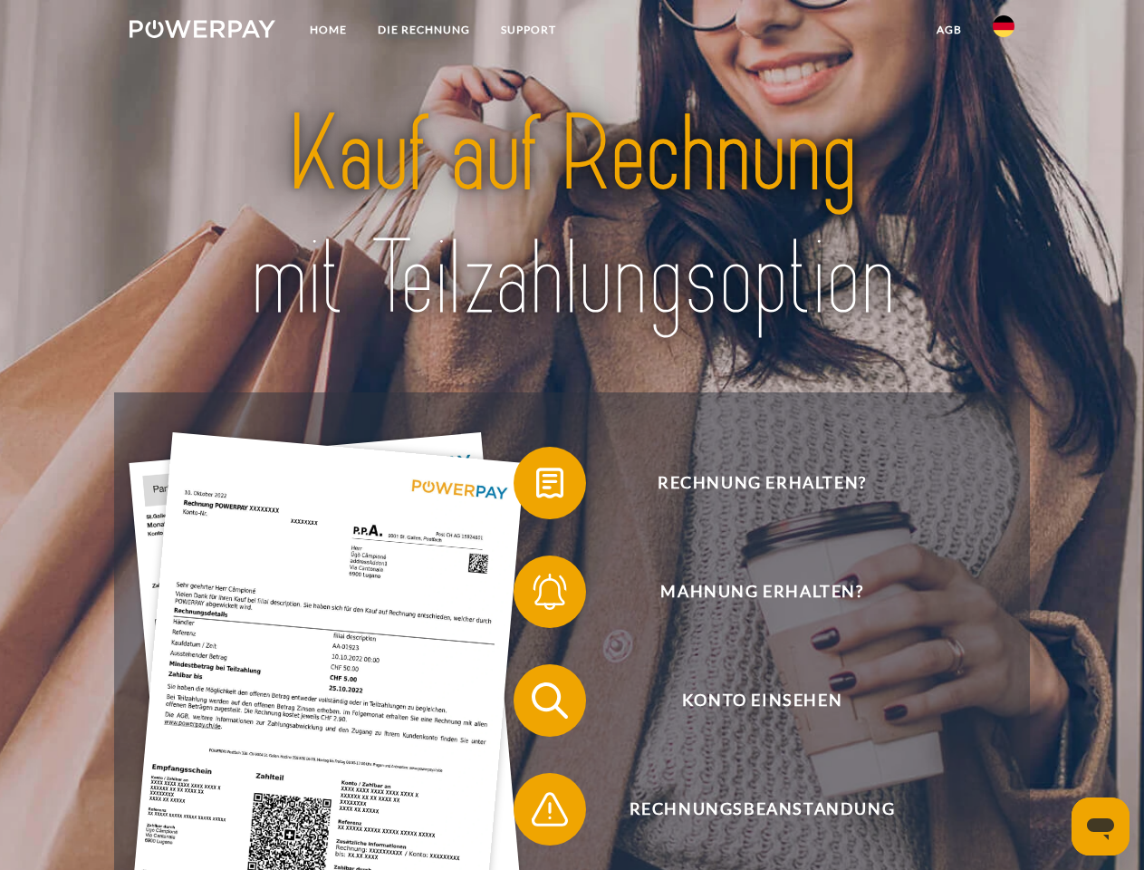
click at [202, 32] on img at bounding box center [203, 29] width 146 height 18
click at [1004, 32] on img at bounding box center [1004, 26] width 22 height 22
click at [949, 30] on link "agb" at bounding box center [949, 30] width 56 height 33
click at [536, 487] on span at bounding box center [522, 483] width 91 height 91
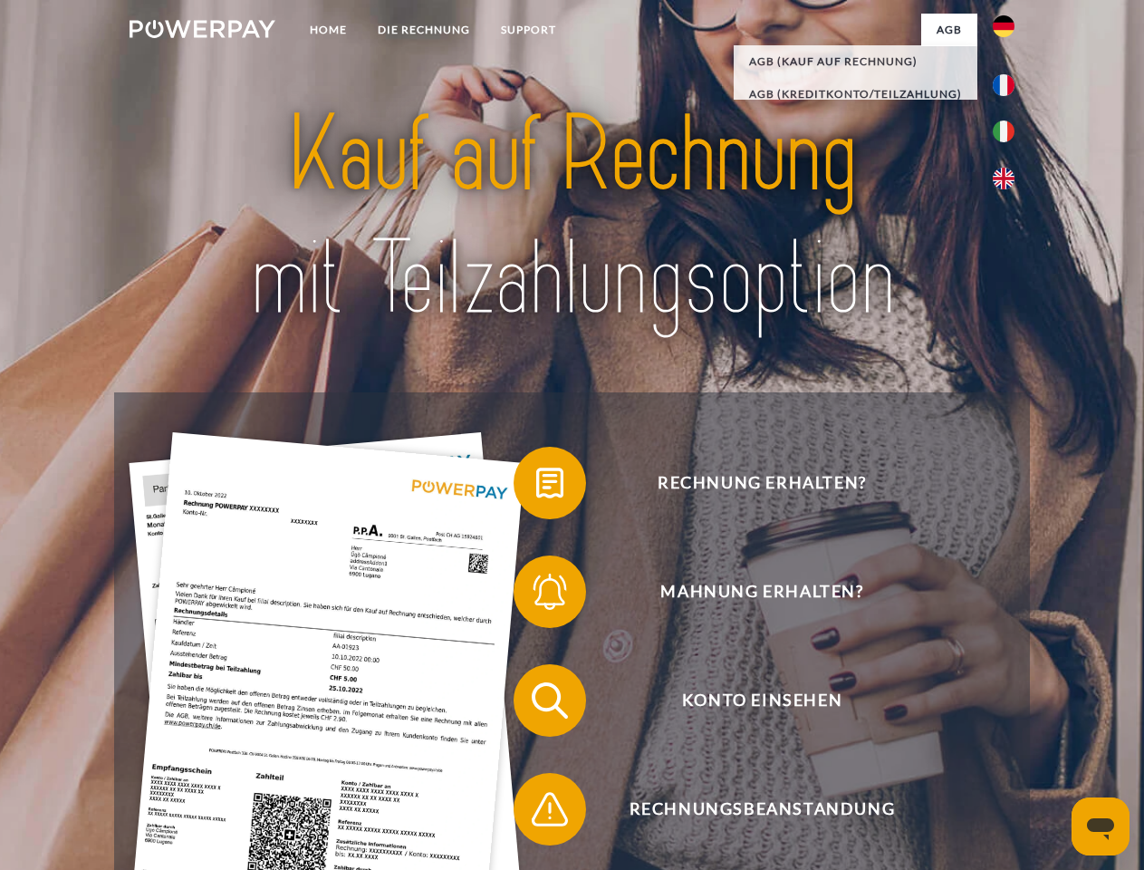
click at [536, 595] on span at bounding box center [522, 591] width 91 height 91
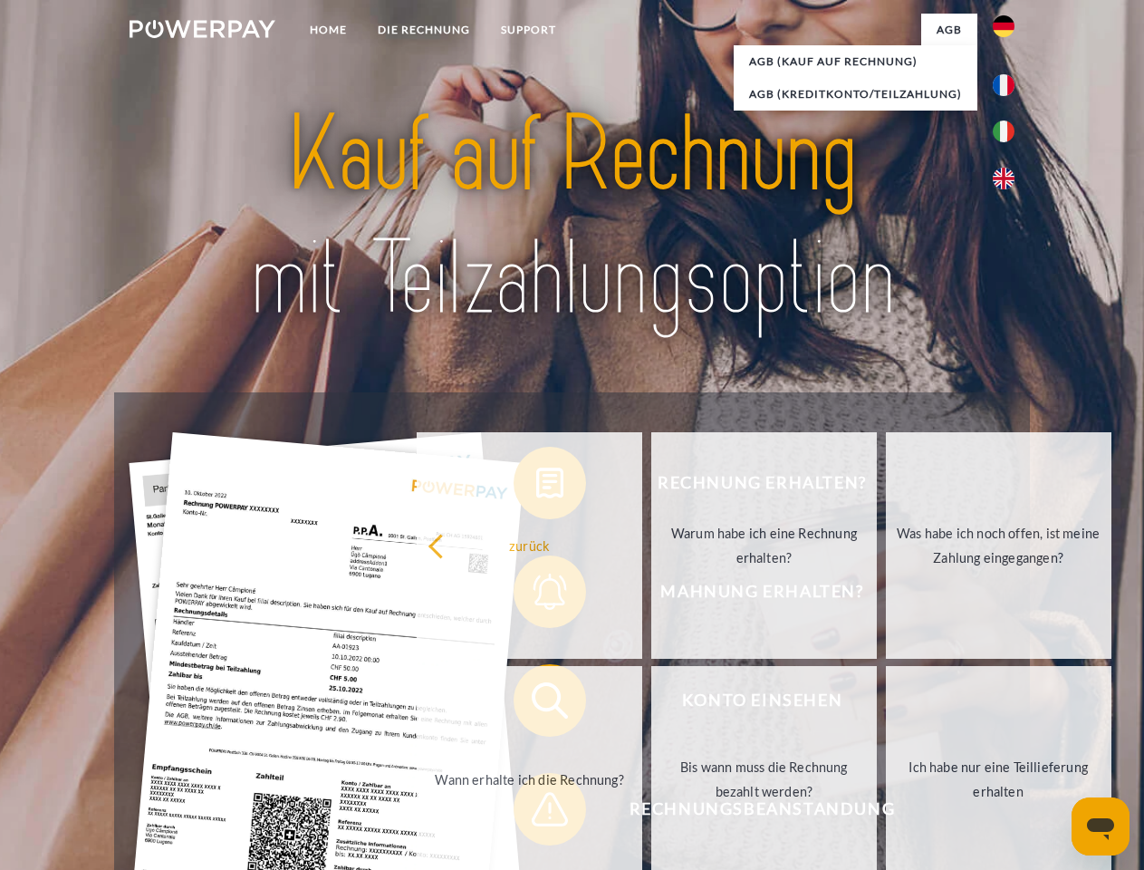
click at [651, 704] on link "Bis wann muss die Rechnung bezahlt werden?" at bounding box center [764, 779] width 226 height 226
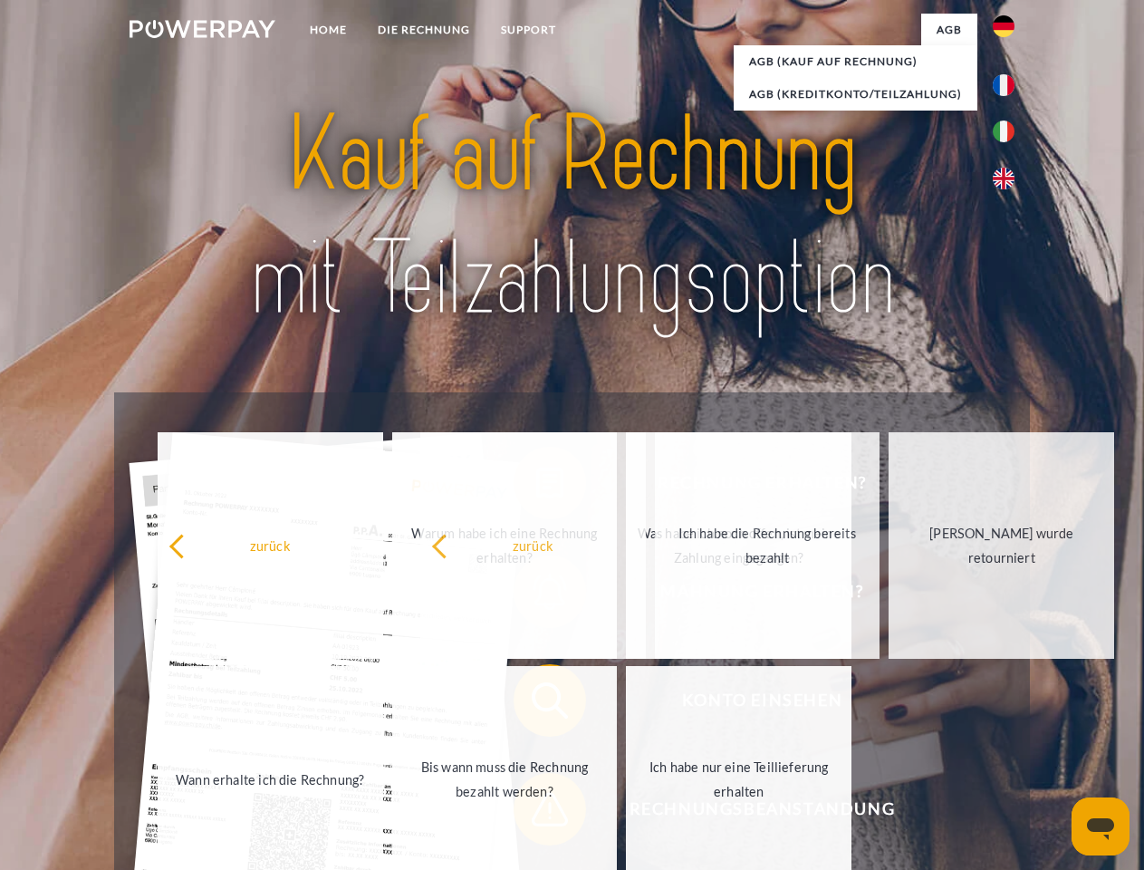
click at [536, 813] on span at bounding box center [522, 809] width 91 height 91
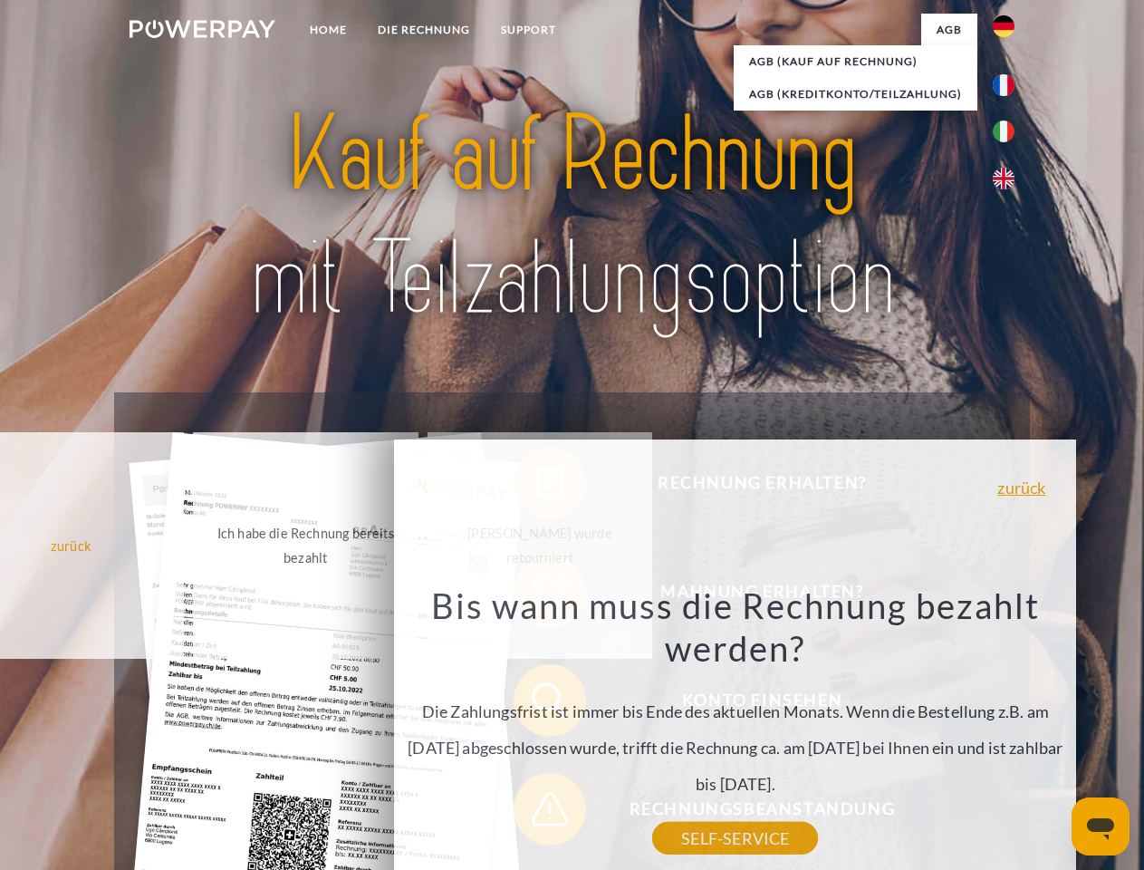
click at [1101, 826] on icon "Messaging-Fenster öffnen" at bounding box center [1100, 829] width 27 height 22
